Goal: Task Accomplishment & Management: Use online tool/utility

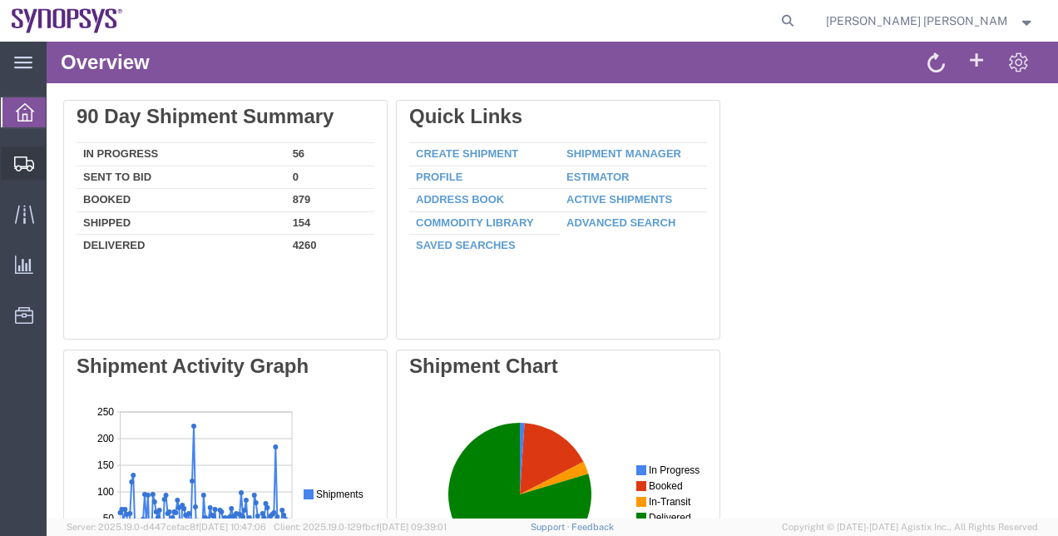
click at [0, 0] on span "Shipment Manager" at bounding box center [0, 0] width 0 height 0
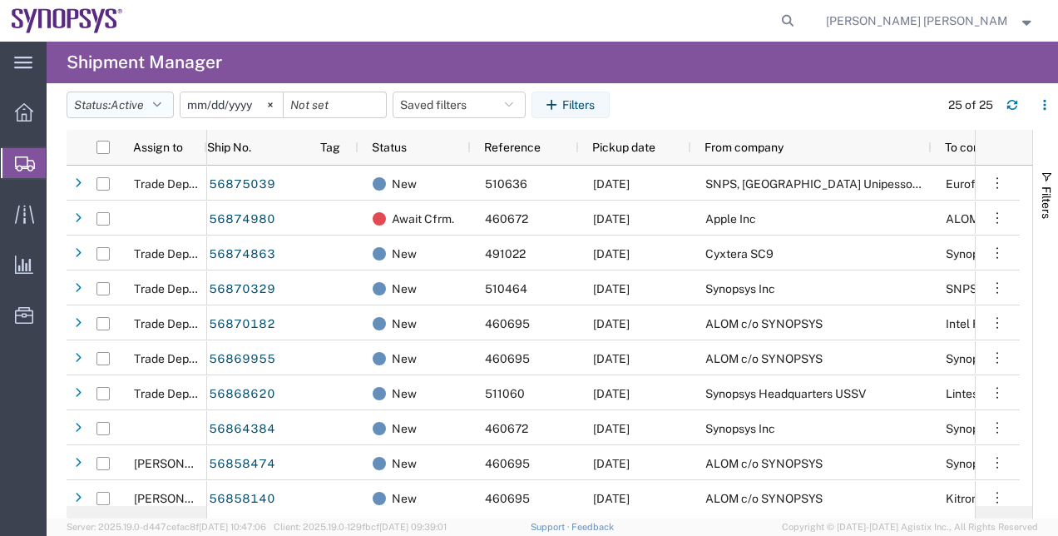
click at [169, 109] on button "Status: Active" at bounding box center [120, 104] width 107 height 27
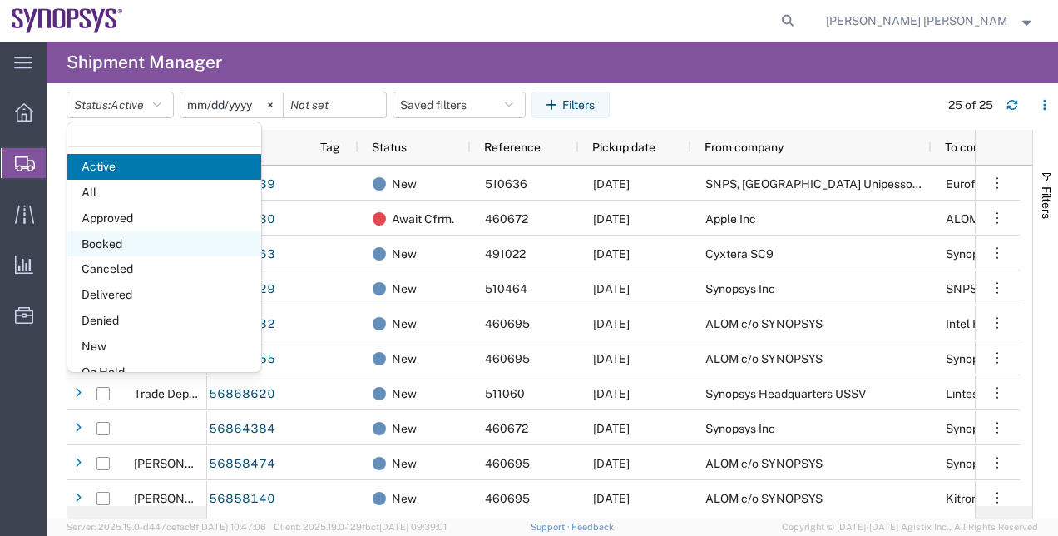
click at [131, 242] on span "Booked" at bounding box center [164, 244] width 194 height 26
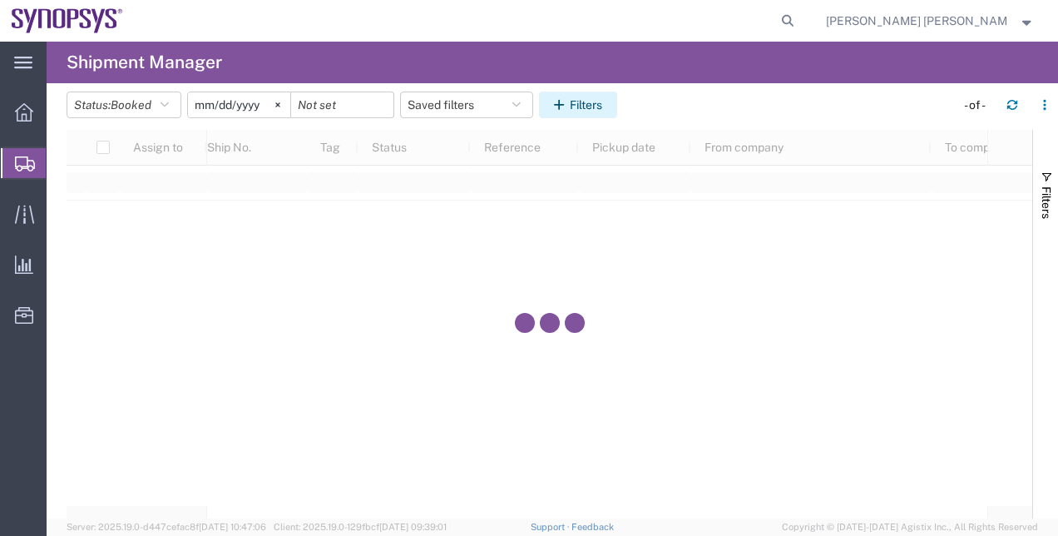
click at [589, 102] on button "Filters" at bounding box center [578, 104] width 78 height 27
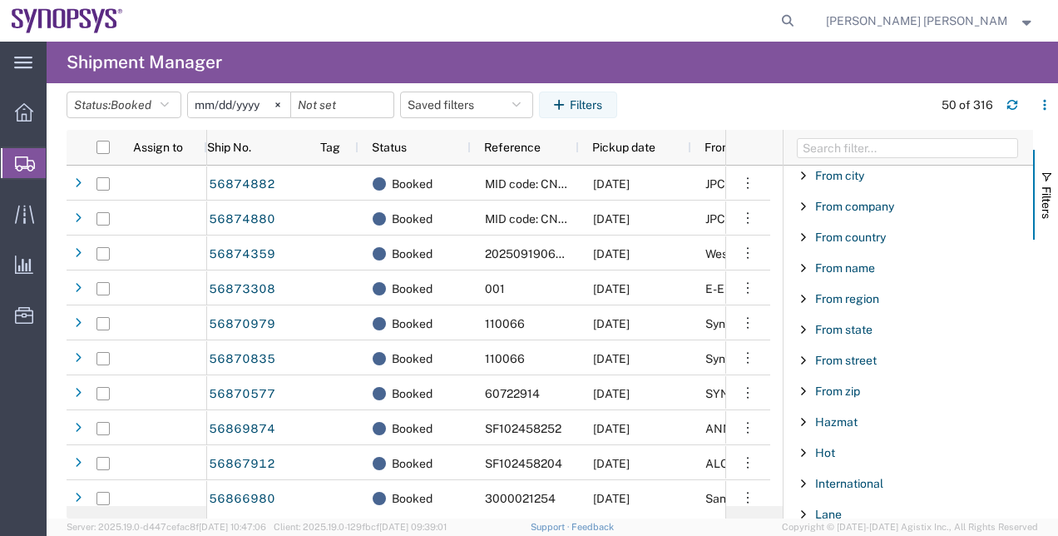
scroll to position [536, 0]
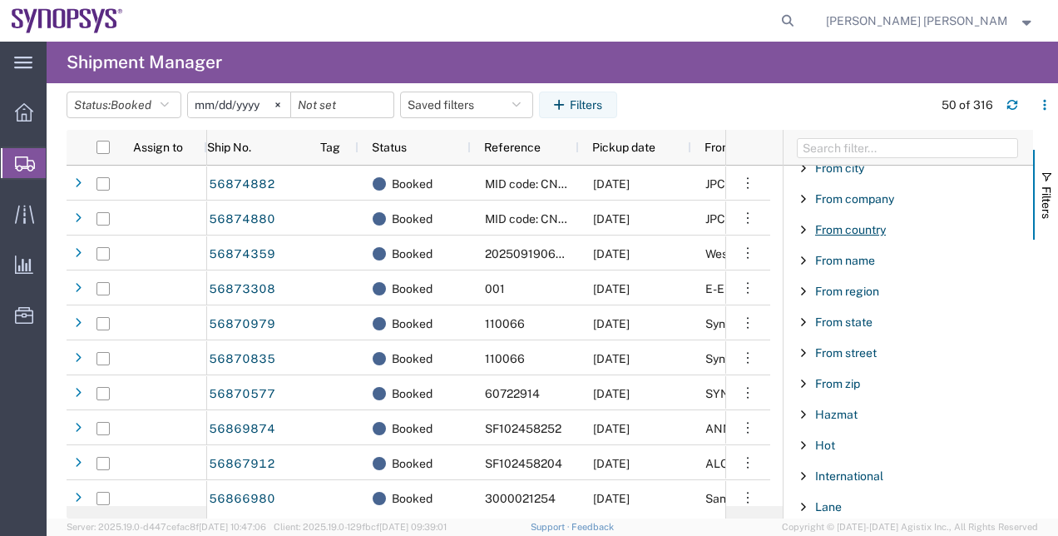
click at [868, 223] on span "From country" at bounding box center [850, 229] width 71 height 13
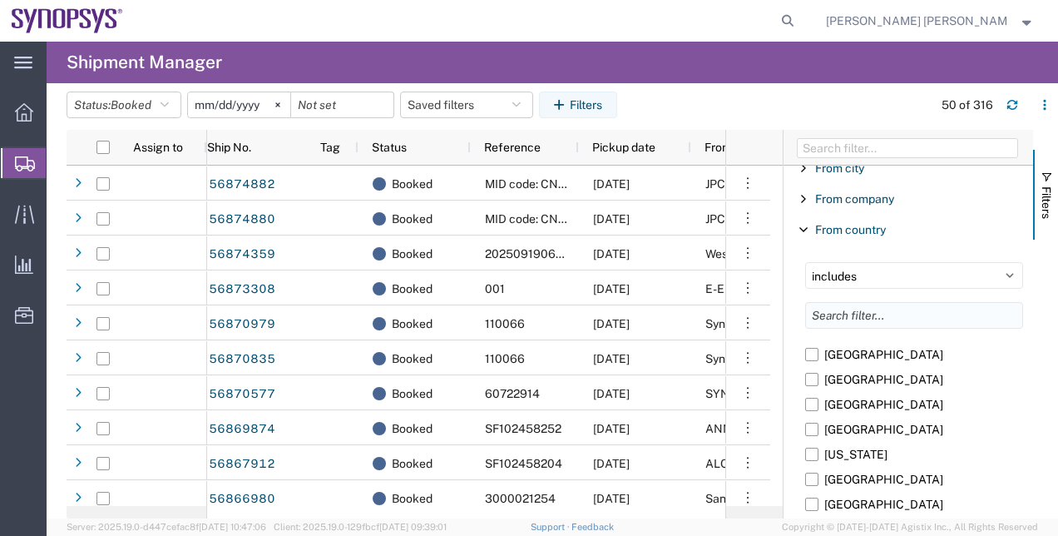
click at [872, 316] on input "Filter List 66 Filters" at bounding box center [914, 315] width 218 height 27
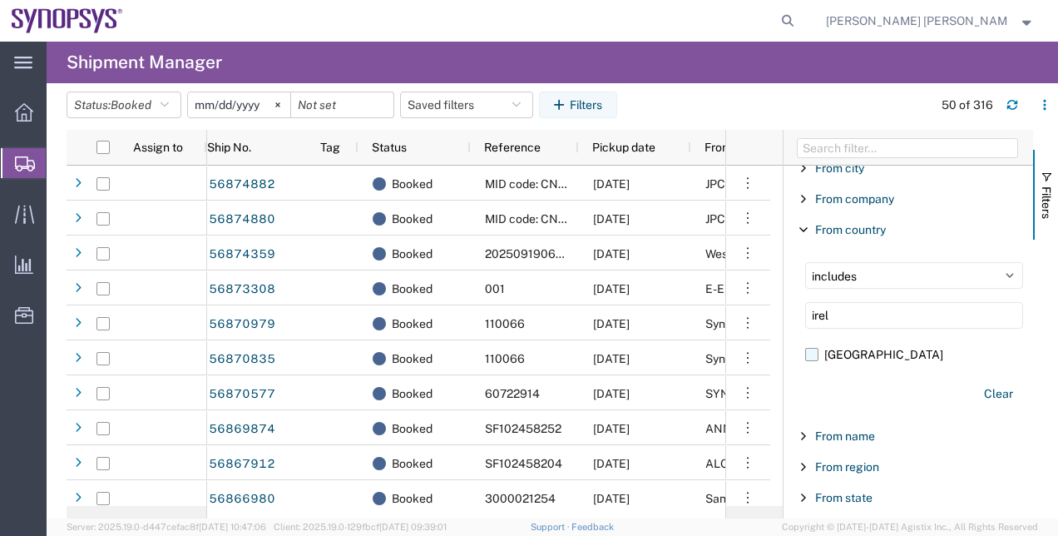
type input "irel"
click at [841, 346] on label "Ireland" at bounding box center [914, 354] width 218 height 25
click at [0, 0] on input "Ireland" at bounding box center [0, 0] width 0 height 0
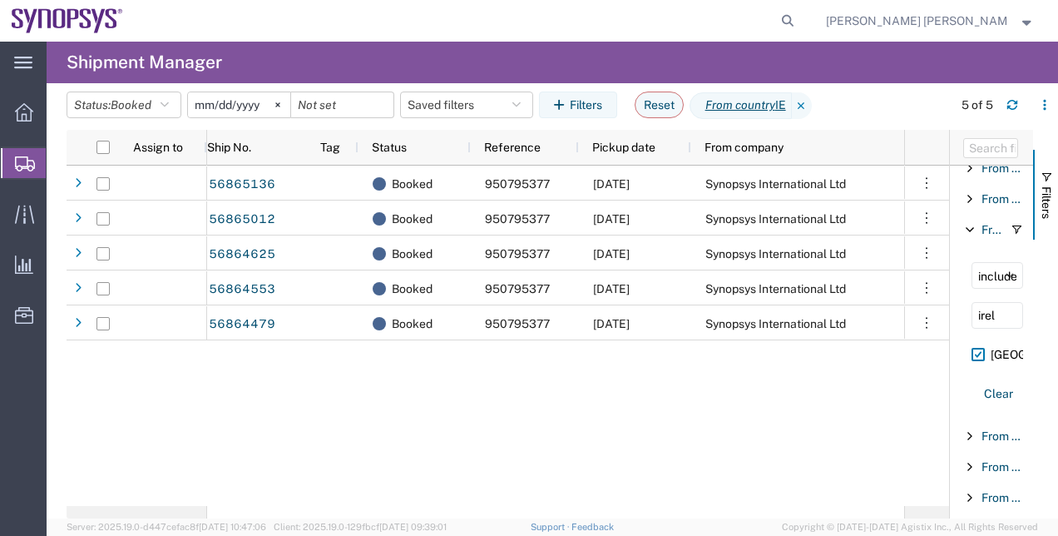
drag, startPoint x: 783, startPoint y: 150, endPoint x: 1001, endPoint y: 160, distance: 218.1
click at [1001, 160] on div "Account Enabled Account Account carrier identifier Enabled Account carrier iden…" at bounding box center [991, 324] width 83 height 388
click at [0, 0] on span "Shipment Manager" at bounding box center [0, 0] width 0 height 0
